Goal: Transaction & Acquisition: Purchase product/service

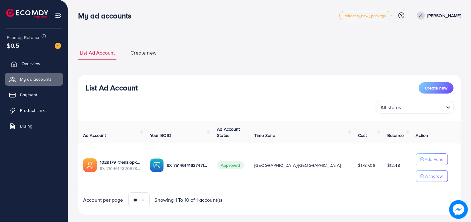
click at [35, 64] on span "Overview" at bounding box center [30, 63] width 19 height 6
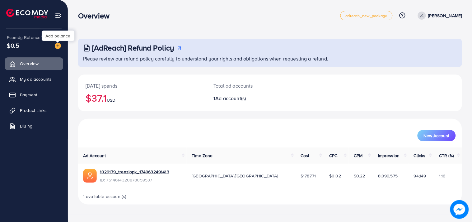
click at [57, 45] on img at bounding box center [58, 46] width 6 height 6
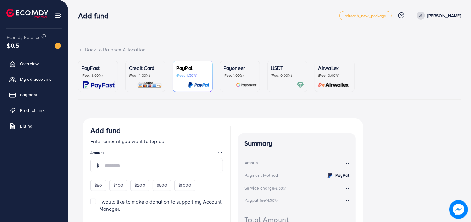
click at [154, 77] on p "(Fee: 4.00%)" at bounding box center [145, 75] width 33 height 5
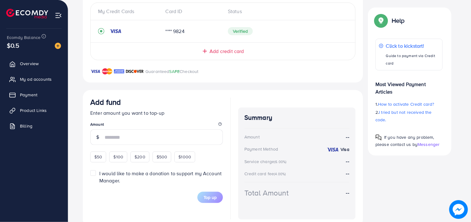
scroll to position [154, 0]
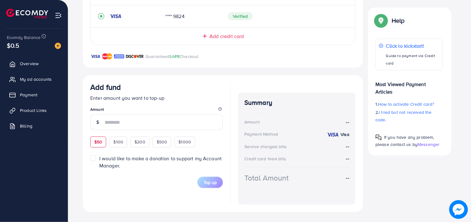
click at [102, 139] on span "$50" at bounding box center [98, 142] width 8 height 6
type input "**"
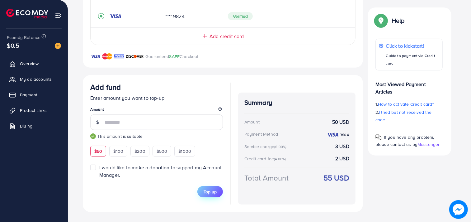
click at [208, 189] on span "Top up" at bounding box center [210, 191] width 13 height 6
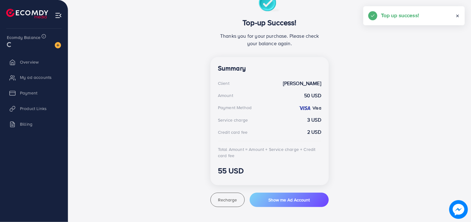
scroll to position [124, 0]
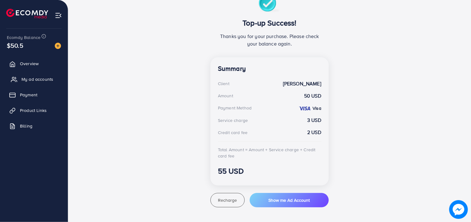
click at [35, 79] on span "My ad accounts" at bounding box center [37, 79] width 32 height 6
